Goal: Find specific page/section: Find specific page/section

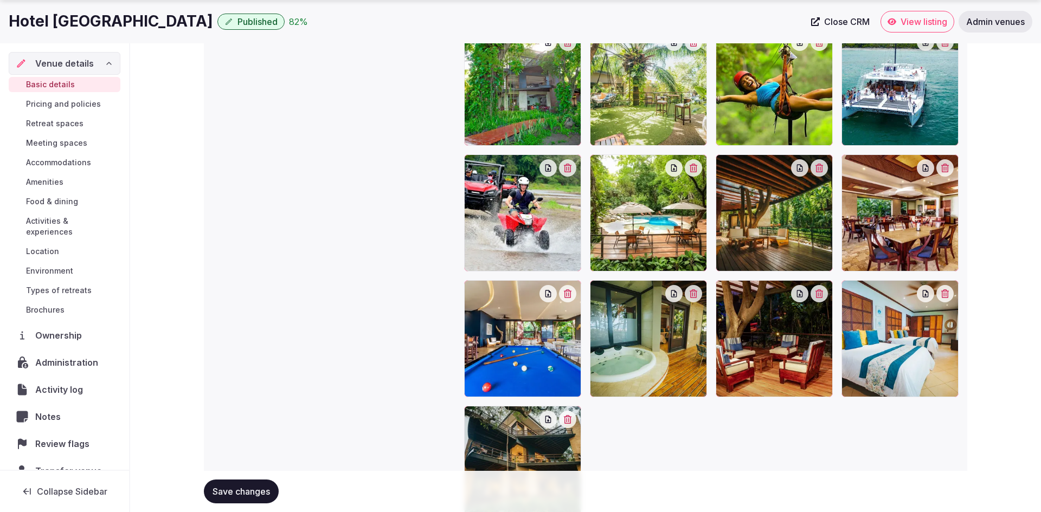
scroll to position [1420, 0]
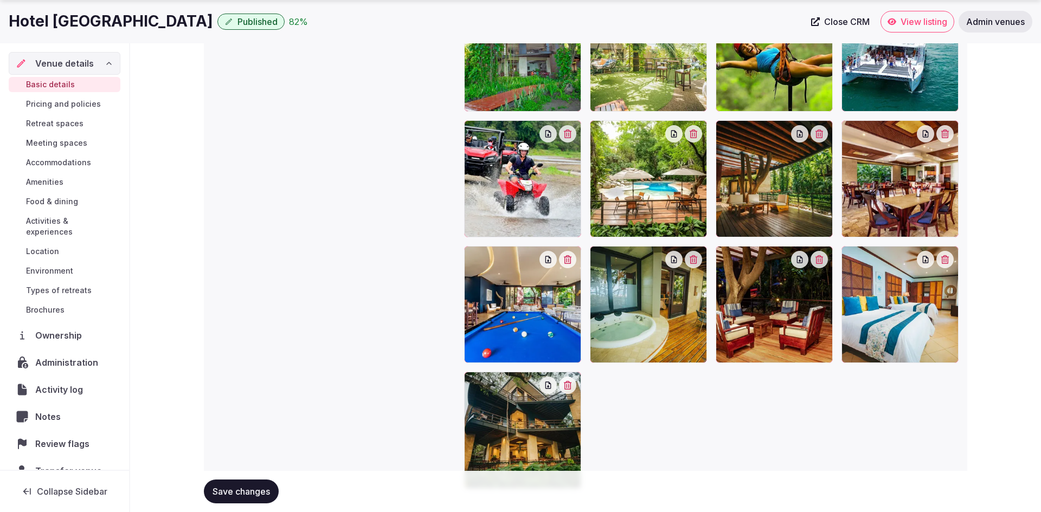
click at [61, 144] on span "Meeting spaces" at bounding box center [56, 143] width 61 height 11
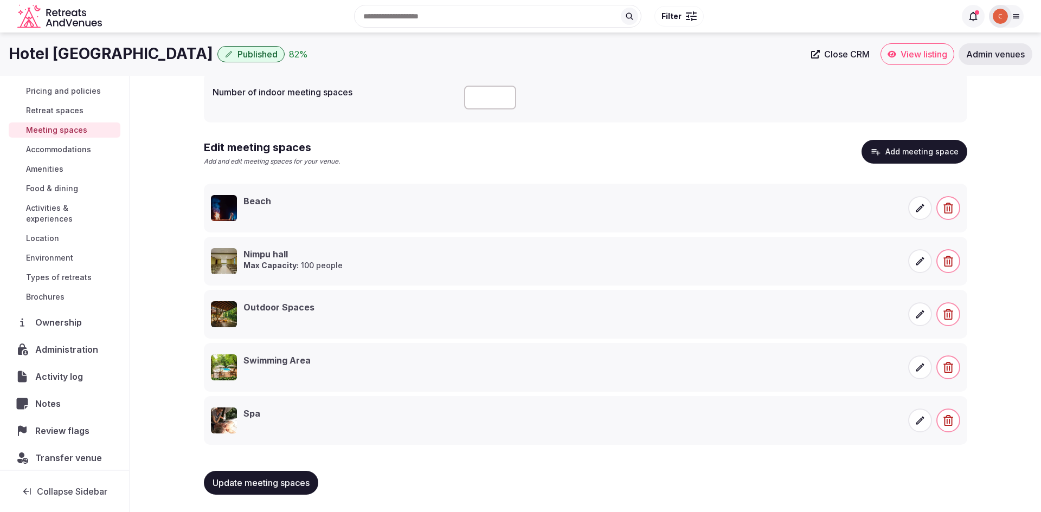
scroll to position [46, 0]
click at [59, 315] on span "Ownership" at bounding box center [60, 321] width 51 height 13
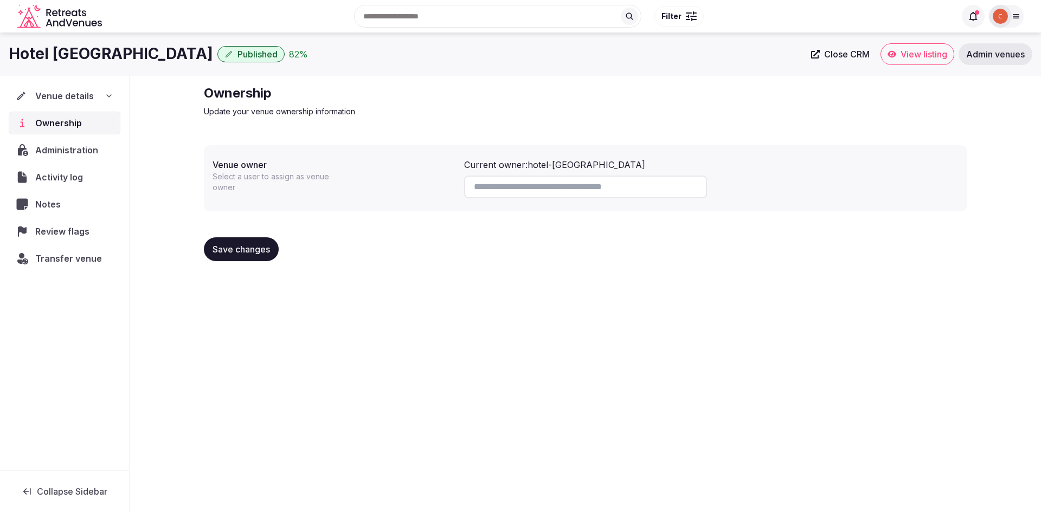
click at [51, 254] on div "Transfer venue" at bounding box center [65, 258] width 112 height 23
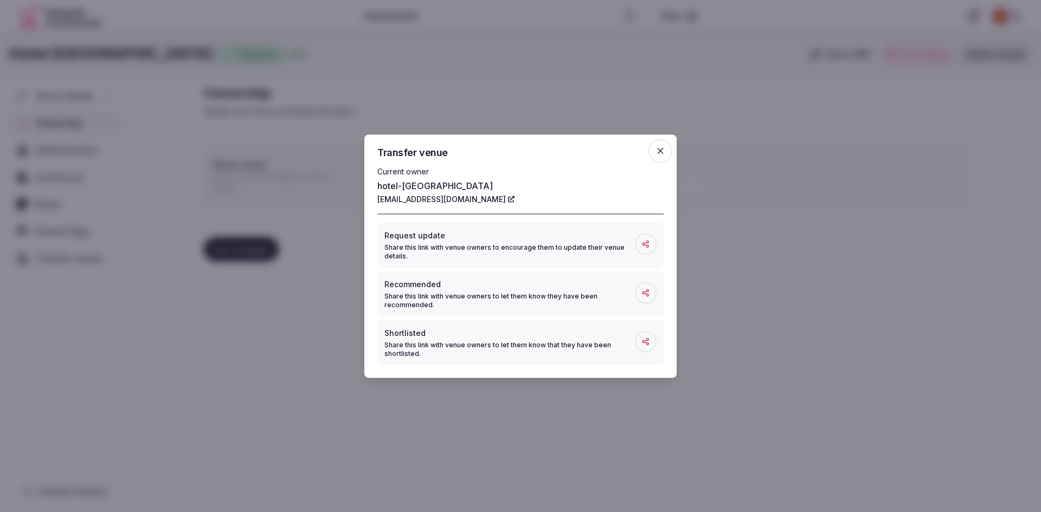
click at [657, 152] on icon "button" at bounding box center [660, 150] width 11 height 11
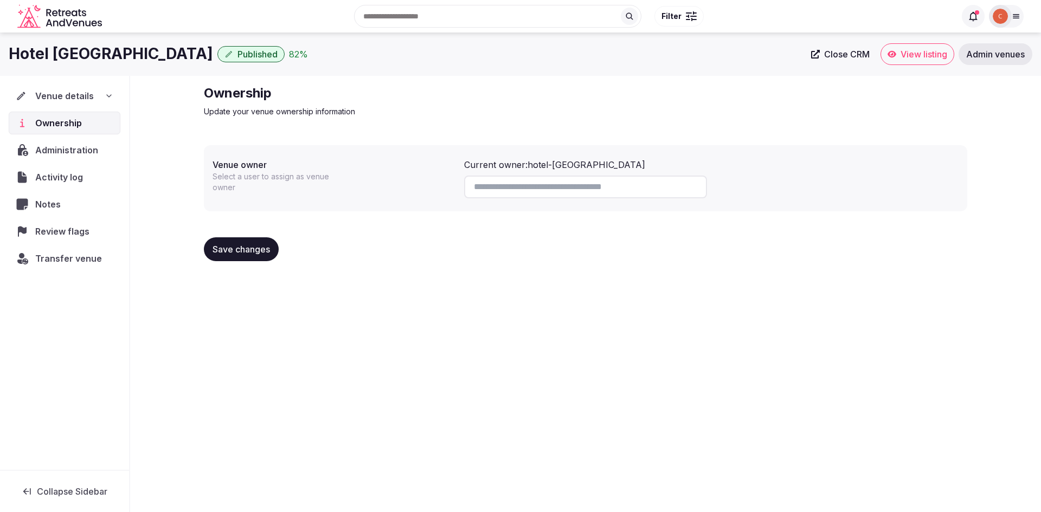
click at [987, 50] on span "Admin venues" at bounding box center [995, 54] width 59 height 11
